Goal: Task Accomplishment & Management: Use online tool/utility

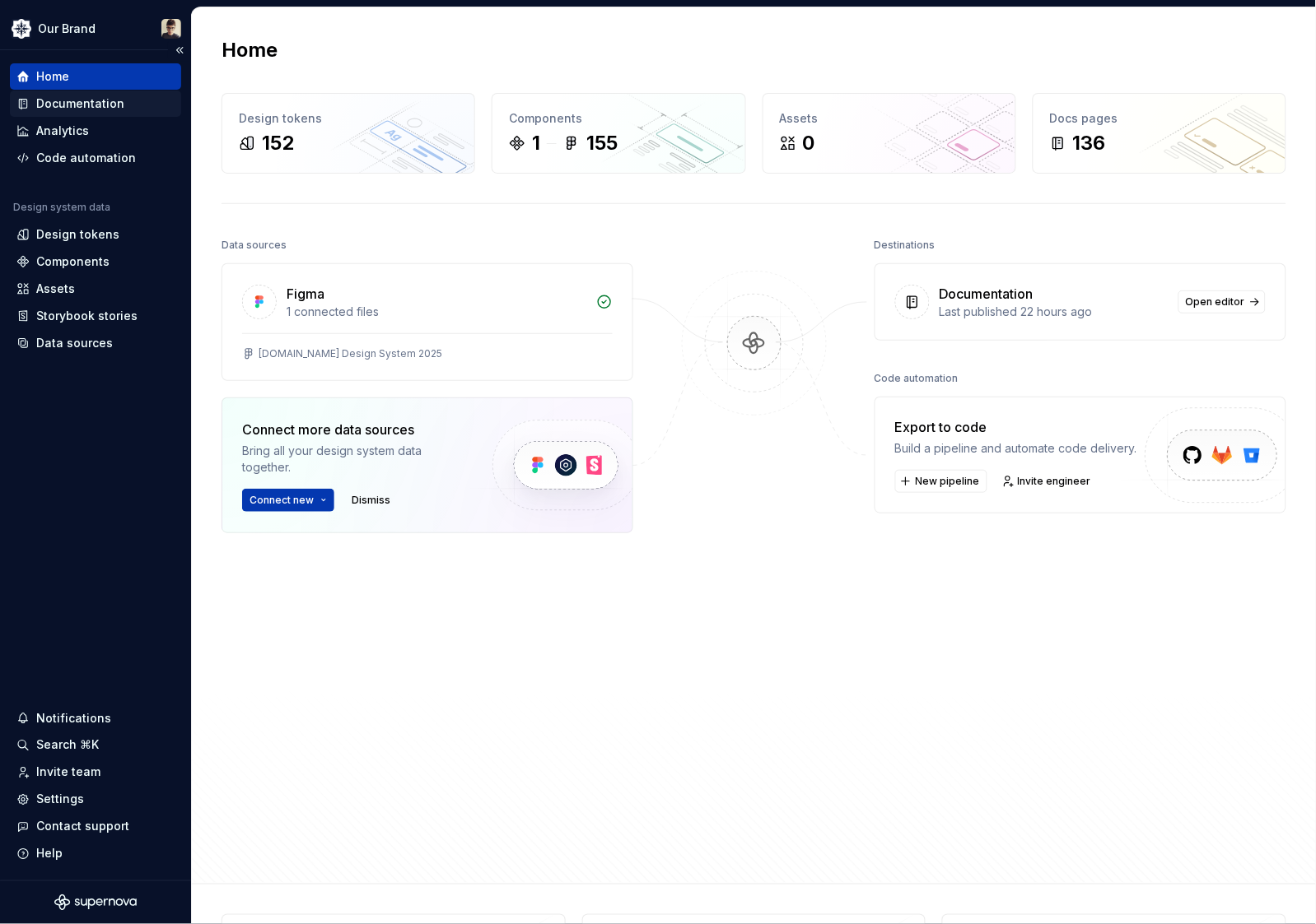
click at [97, 99] on div "Documentation" at bounding box center [79, 104] width 88 height 17
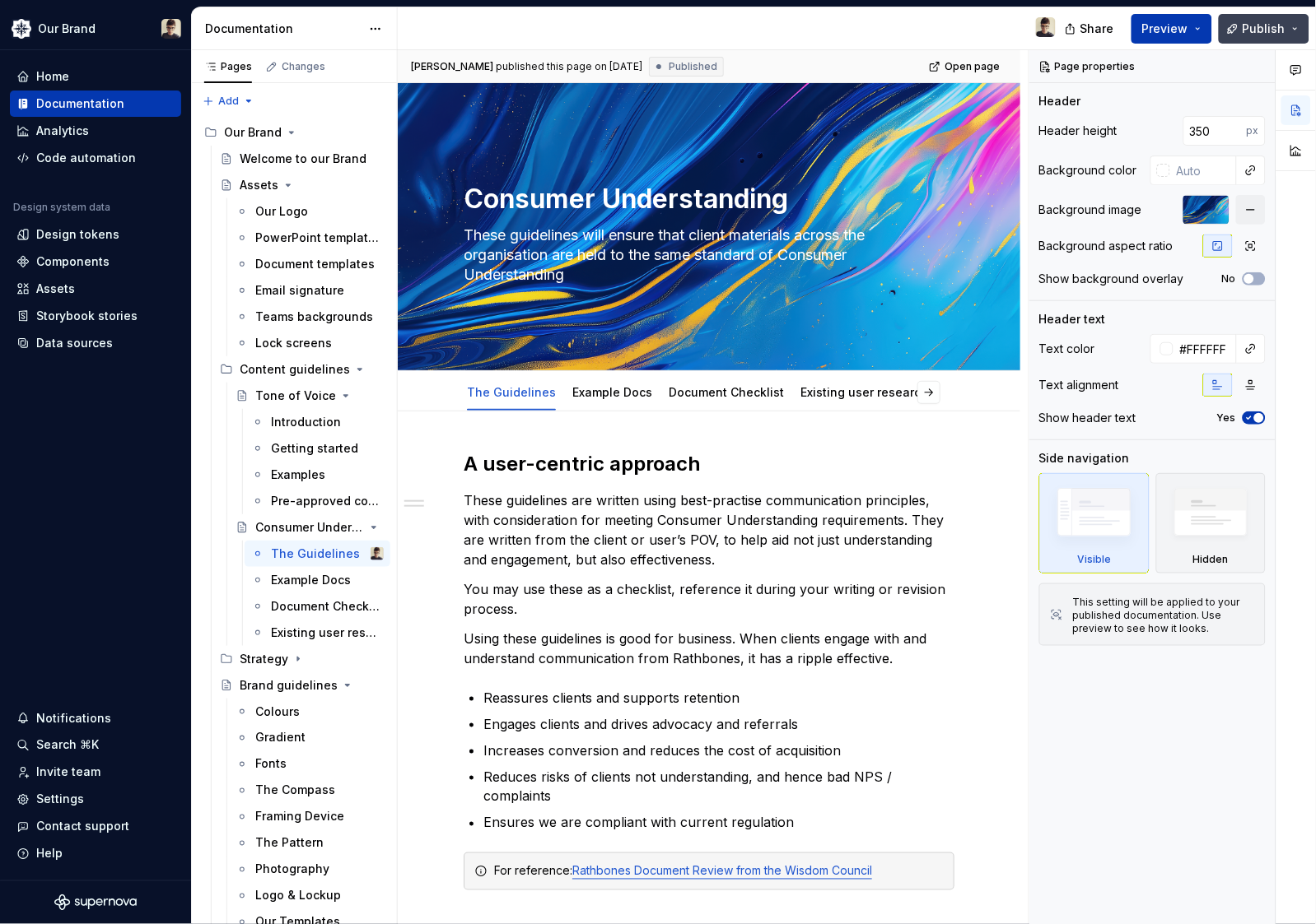
click at [1161, 31] on button "Publish" at bounding box center [1264, 28] width 90 height 29
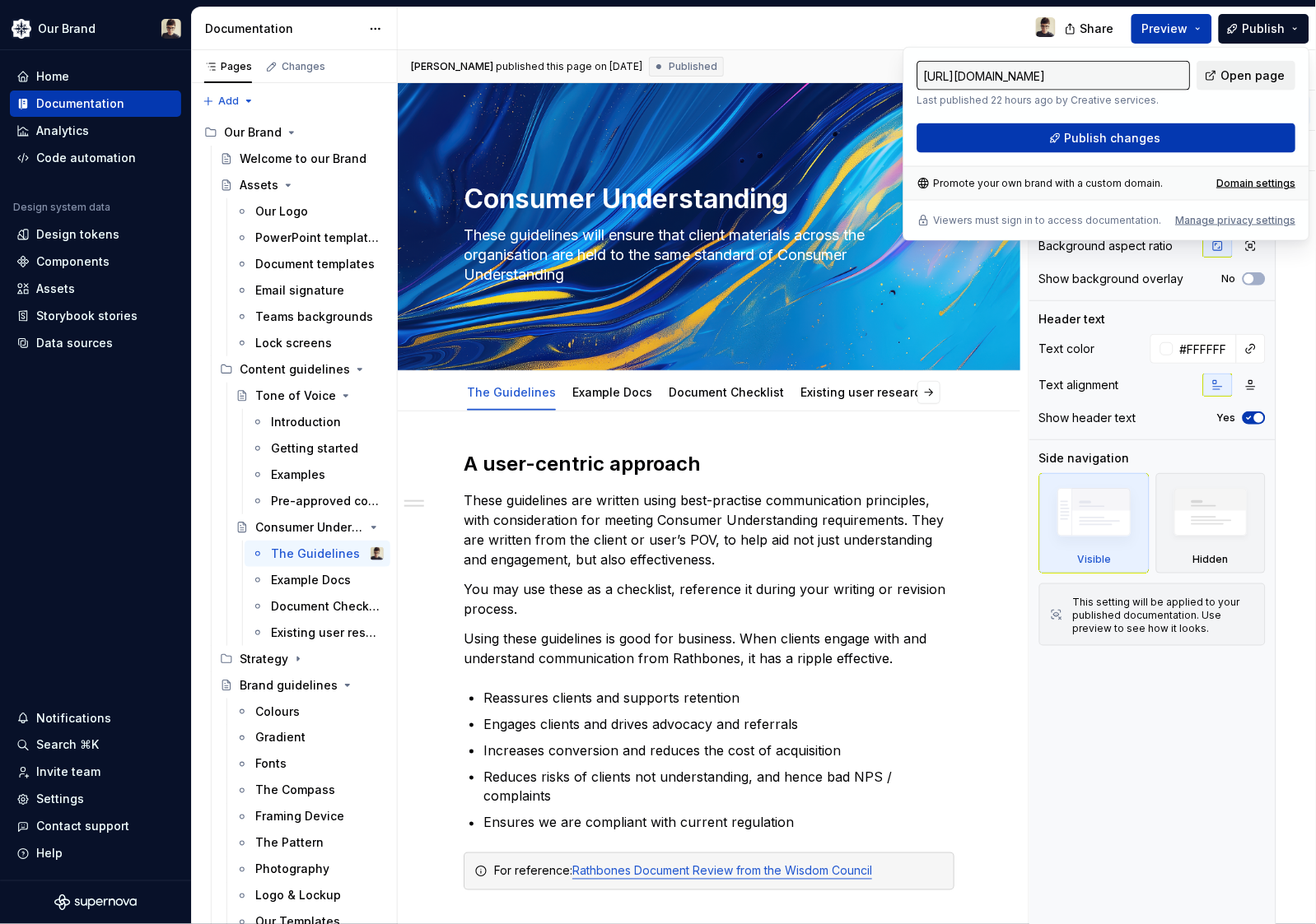
click at [1161, 79] on span "Open page" at bounding box center [1253, 76] width 64 height 17
type textarea "*"
